Goal: Find specific page/section: Locate a particular part of the current website

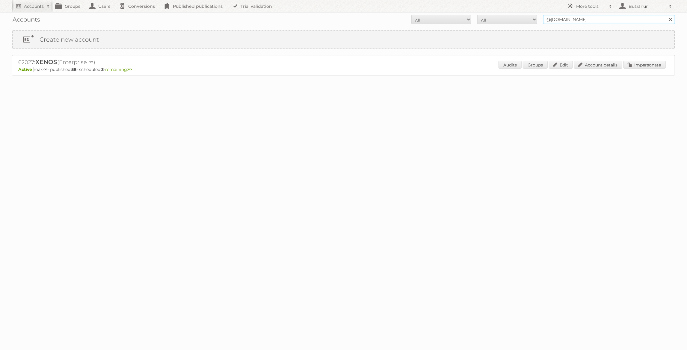
click at [561, 20] on input "@[DOMAIN_NAME]" at bounding box center [609, 19] width 132 height 9
paste input "[PERSON_NAME]@jongeneel"
type input "[PERSON_NAME][EMAIL_ADDRESS][DOMAIN_NAME]"
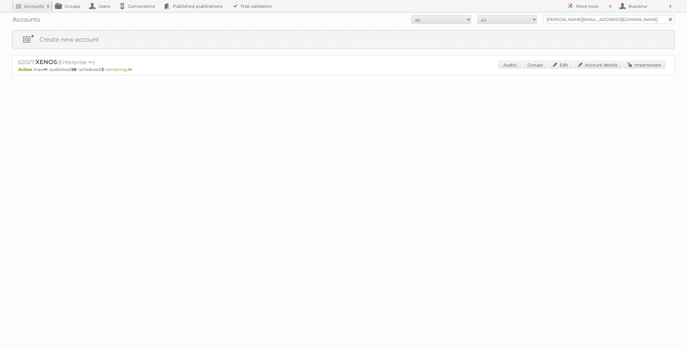
click at [666, 15] on input "Search" at bounding box center [670, 19] width 9 height 9
click at [605, 61] on link "Account details" at bounding box center [598, 65] width 48 height 8
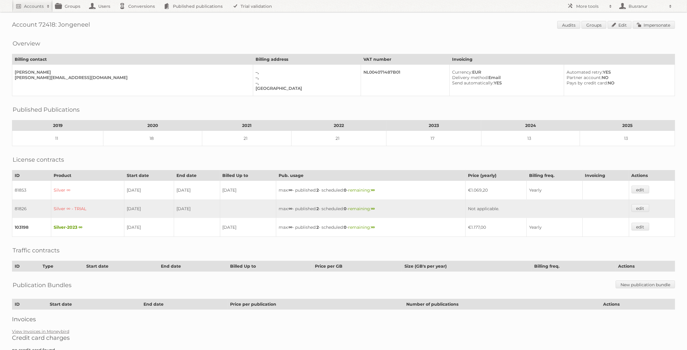
click at [44, 22] on h1 "Account 72418: Jongeneel Audits Groups Edit Impersonate" at bounding box center [343, 25] width 663 height 9
copy h1 "72418"
click at [40, 329] on link "View Invoices in Moneybird" at bounding box center [40, 331] width 57 height 5
